Goal: Find specific page/section: Locate a particular part of the current website

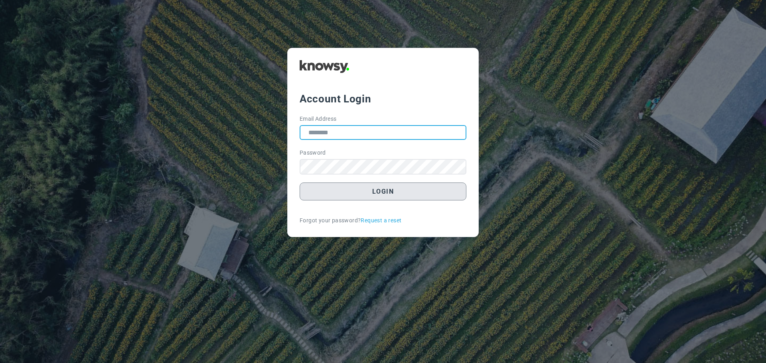
type input "**********"
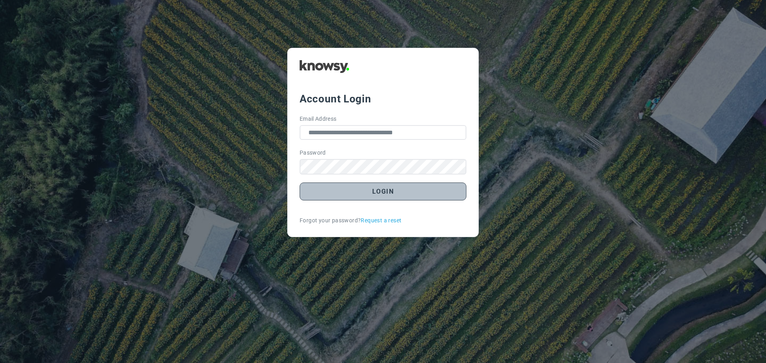
click at [393, 194] on button "Login" at bounding box center [383, 192] width 167 height 18
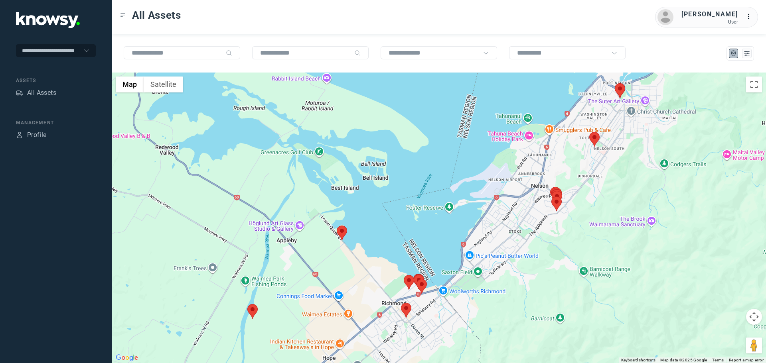
drag, startPoint x: 438, startPoint y: 339, endPoint x: 423, endPoint y: 265, distance: 75.4
click at [423, 265] on div at bounding box center [439, 218] width 654 height 291
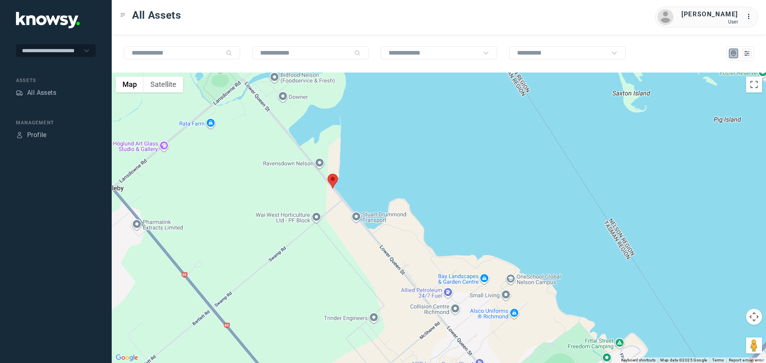
click at [328, 174] on area at bounding box center [328, 174] width 0 height 0
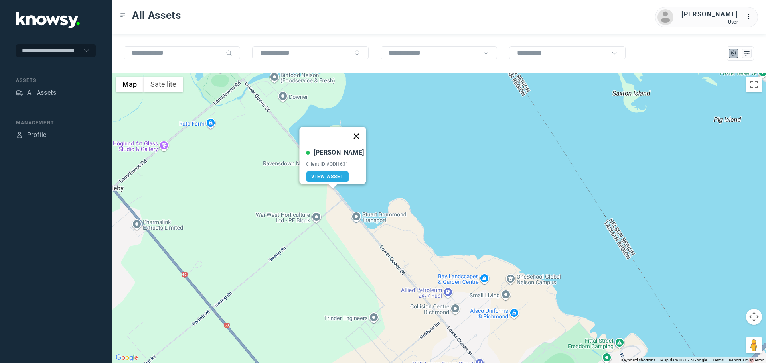
click at [355, 131] on button "Close" at bounding box center [356, 136] width 19 height 19
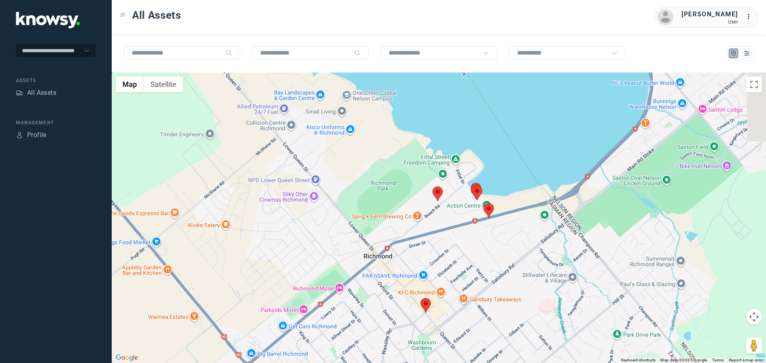
drag, startPoint x: 367, startPoint y: 276, endPoint x: 203, endPoint y: 91, distance: 247.3
click at [203, 91] on div at bounding box center [439, 218] width 654 height 291
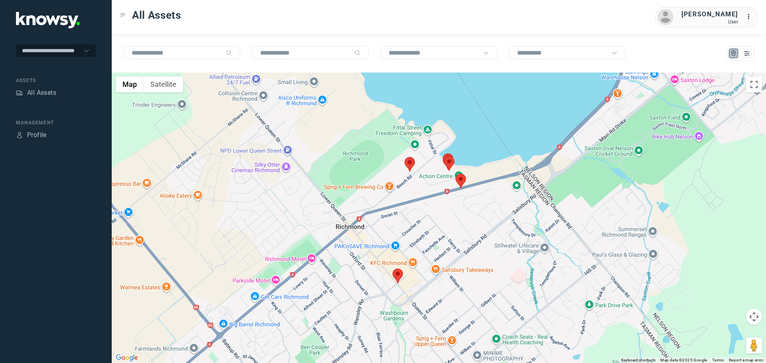
click at [393, 269] on area at bounding box center [393, 269] width 0 height 0
click at [419, 225] on button "Close" at bounding box center [421, 231] width 19 height 19
click at [405, 157] on area at bounding box center [405, 157] width 0 height 0
click at [431, 114] on button "Close" at bounding box center [427, 119] width 19 height 19
click at [456, 174] on area at bounding box center [456, 174] width 0 height 0
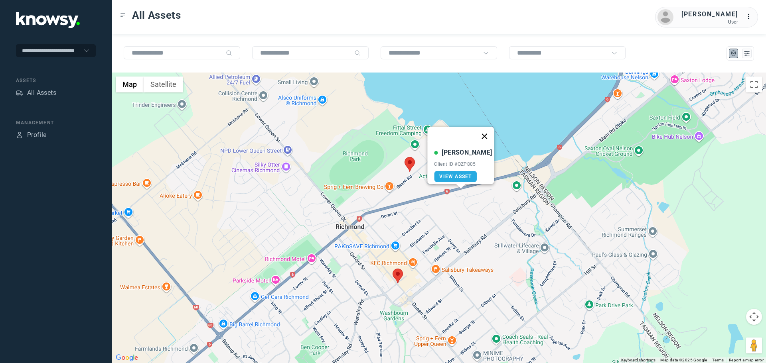
click at [480, 132] on button "Close" at bounding box center [484, 136] width 19 height 19
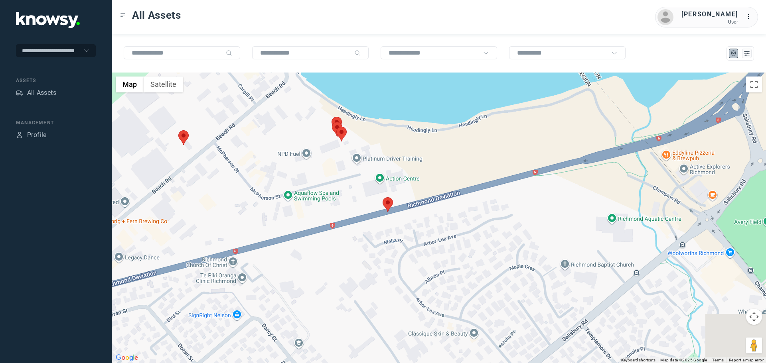
drag, startPoint x: 468, startPoint y: 186, endPoint x: 406, endPoint y: 226, distance: 74.4
click at [406, 226] on div "To navigate, press the arrow keys." at bounding box center [439, 218] width 654 height 291
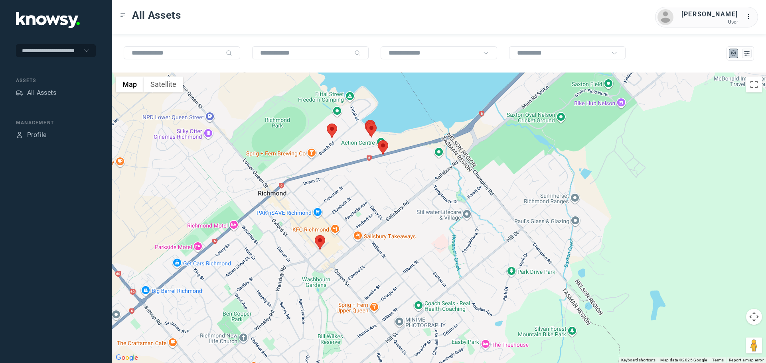
click at [378, 140] on area at bounding box center [378, 140] width 0 height 0
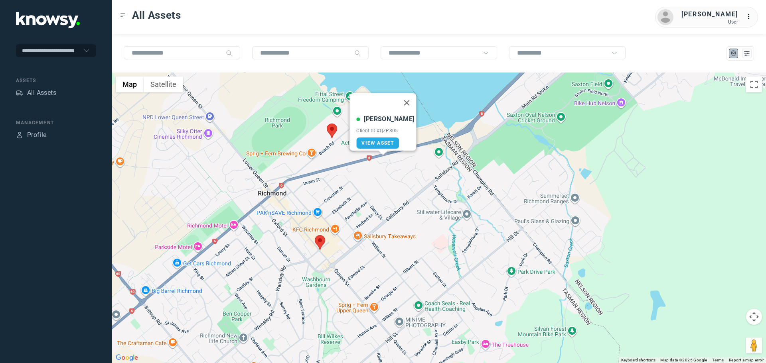
click at [384, 142] on link "View Asset" at bounding box center [377, 143] width 43 height 11
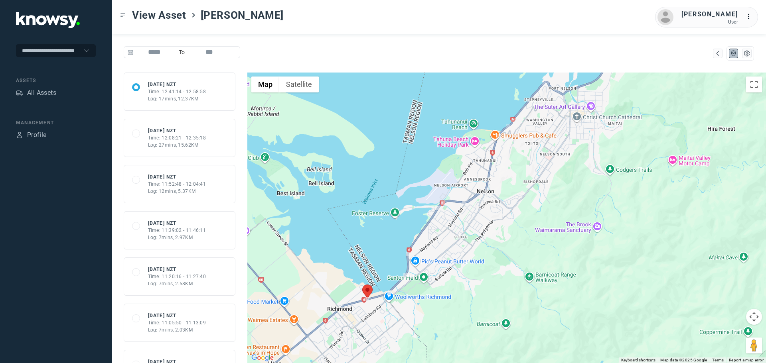
drag, startPoint x: 495, startPoint y: 328, endPoint x: 453, endPoint y: 301, distance: 50.1
click at [453, 301] on div at bounding box center [506, 218] width 519 height 291
click at [172, 134] on div "Time: 12:08:21 - 12:35:18" at bounding box center [177, 137] width 58 height 7
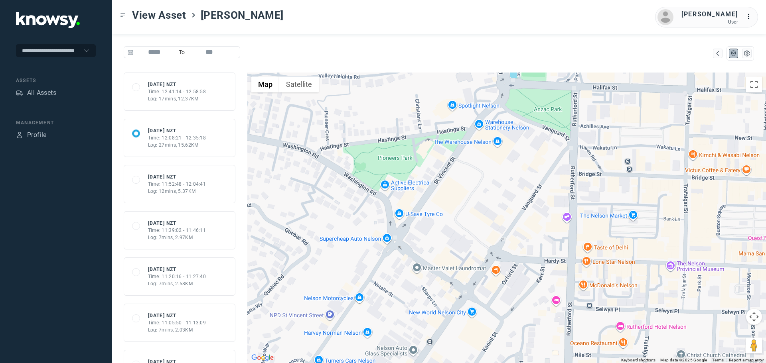
drag, startPoint x: 640, startPoint y: 145, endPoint x: 539, endPoint y: 142, distance: 101.0
click at [539, 142] on div at bounding box center [506, 218] width 519 height 291
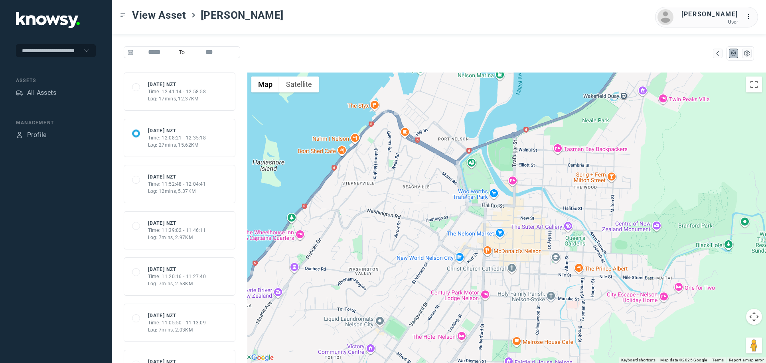
click at [182, 184] on div "Time: 11:52:48 - 12:04:41" at bounding box center [177, 184] width 58 height 7
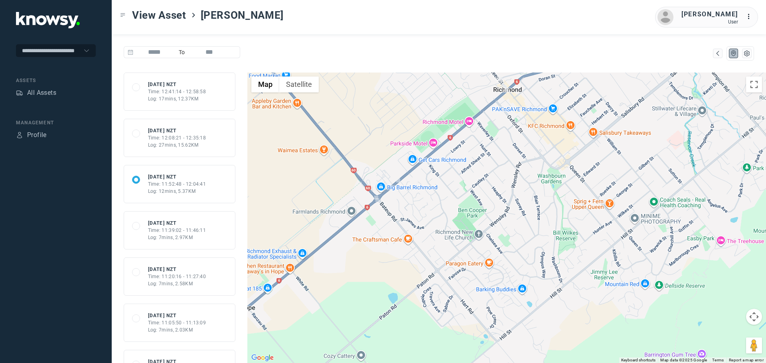
drag, startPoint x: 468, startPoint y: 311, endPoint x: 458, endPoint y: 211, distance: 101.1
click at [458, 209] on div at bounding box center [506, 218] width 519 height 291
